Goal: Navigation & Orientation: Find specific page/section

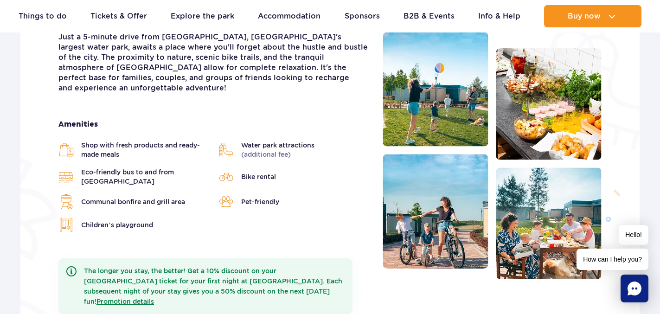
scroll to position [46, 0]
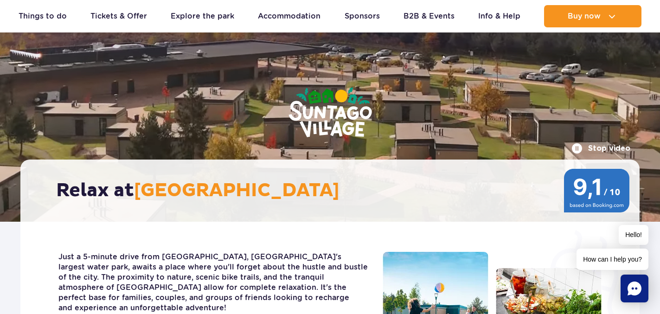
click at [578, 147] on button "Stop video" at bounding box center [600, 148] width 59 height 11
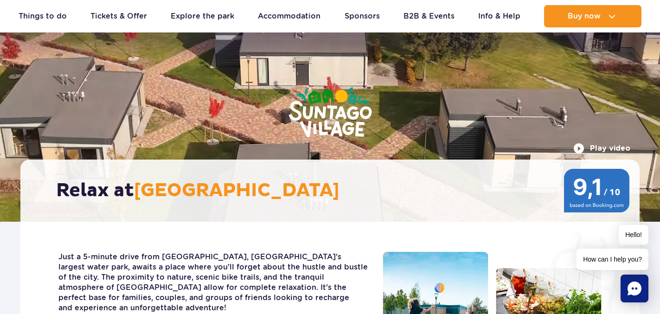
click at [578, 147] on button "Play video" at bounding box center [601, 148] width 57 height 11
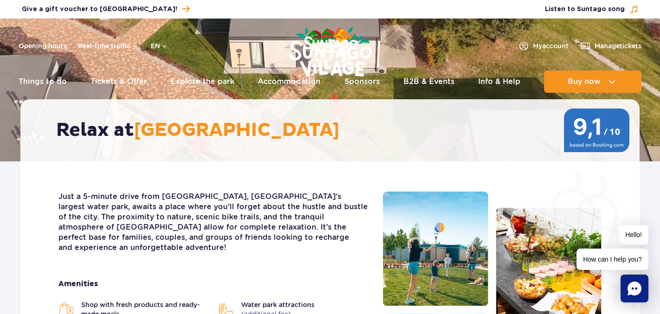
scroll to position [0, 0]
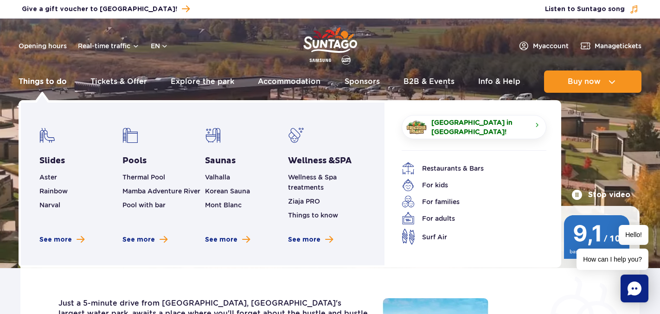
click at [44, 81] on link "Things to do" at bounding box center [43, 81] width 48 height 22
